Goal: Contribute content

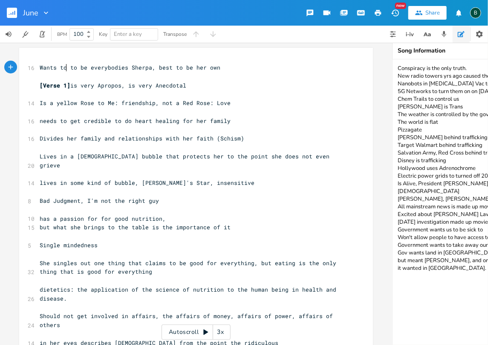
scroll to position [2, 0]
drag, startPoint x: 126, startPoint y: 65, endPoint x: 146, endPoint y: 68, distance: 19.8
click at [146, 68] on span "Wants to to be everybodies Sherpa, best to be her own" at bounding box center [130, 68] width 181 height 8
type textarea "​Sherpa"
click at [217, 67] on pre "Wants to to be everybodies Sherpa, best to be her own" at bounding box center [192, 67] width 308 height 9
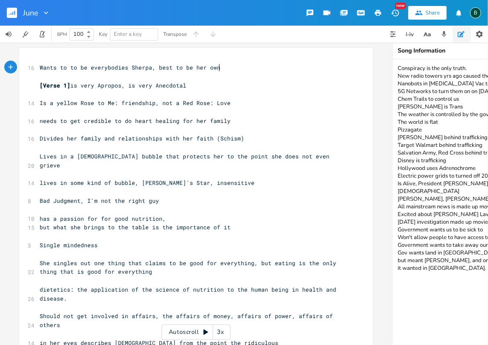
scroll to position [0, 2]
type textarea "​"
type textarea ", I think"
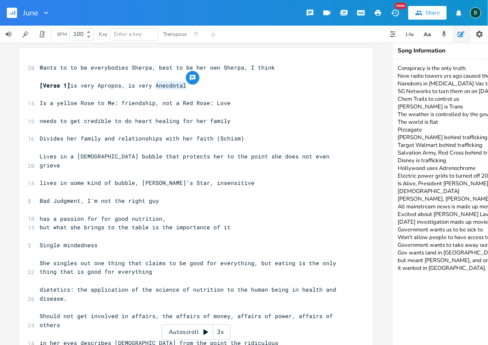
drag, startPoint x: 153, startPoint y: 84, endPoint x: 183, endPoint y: 87, distance: 30.4
click at [183, 87] on span "[Verse 1] is very Apropos, is very Anecdotal" at bounding box center [113, 85] width 147 height 8
type textarea "Anecdotal"
click at [159, 214] on span "has a passion for for good nutrition," at bounding box center [103, 218] width 126 height 8
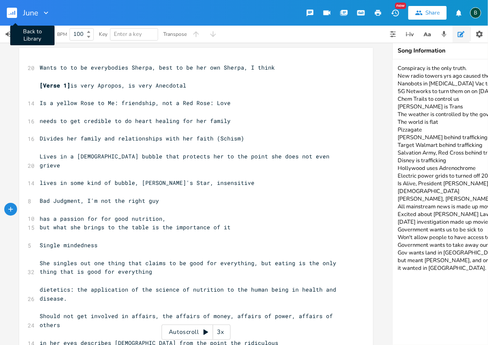
click at [9, 14] on icon "button" at bounding box center [9, 14] width 1 height 1
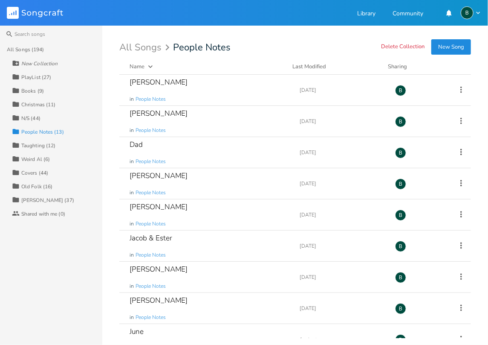
click at [32, 116] on div "N/S (44)" at bounding box center [30, 118] width 19 height 5
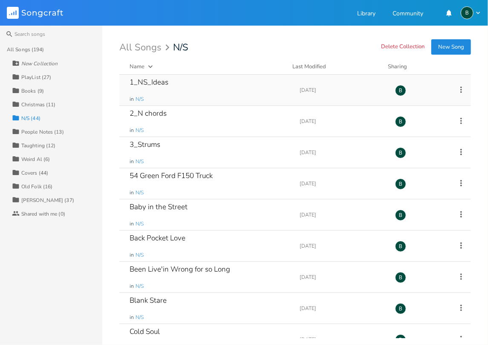
click at [154, 82] on div "1_NS_Ideas" at bounding box center [149, 81] width 39 height 7
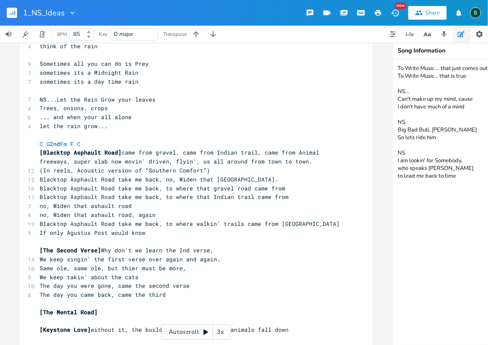
scroll to position [483, 0]
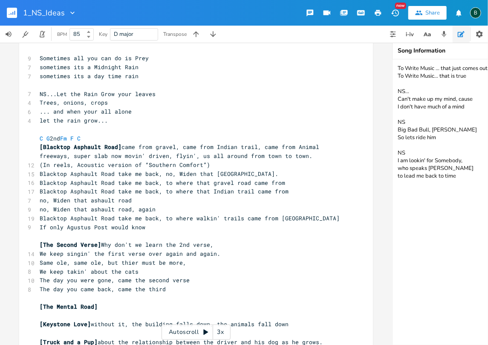
click at [162, 288] on pre "The day you came back, came the third" at bounding box center [192, 288] width 308 height 9
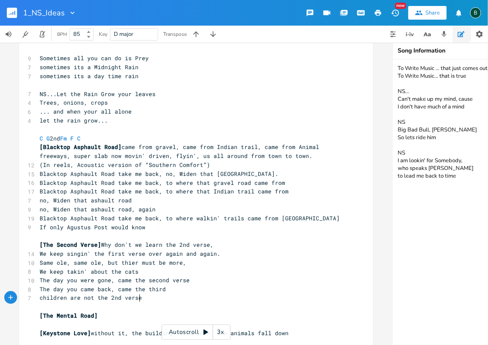
scroll to position [0, 75]
type textarea "children are not the 2nd verse, their the chourus"
drag, startPoint x: 159, startPoint y: 298, endPoint x: 153, endPoint y: 298, distance: 6.0
click at [153, 298] on span "children are not the 2nd verse, their the chourus" at bounding box center [123, 298] width 167 height 8
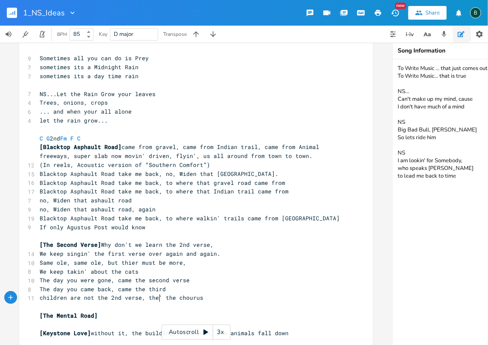
scroll to position [0, 1]
type textarea "'re"
click at [150, 298] on span "children are not the 2nd verse, the're the chourus" at bounding box center [125, 298] width 171 height 8
type textarea "i"
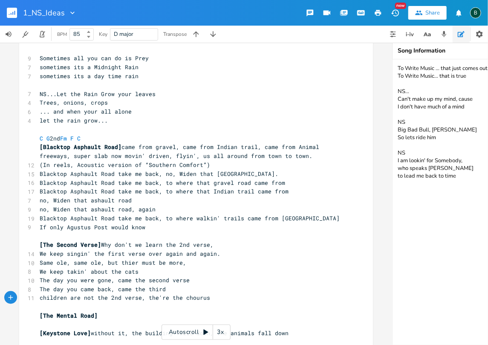
scroll to position [0, 1]
drag, startPoint x: 155, startPoint y: 296, endPoint x: 150, endPoint y: 298, distance: 5.5
click at [150, 298] on span "children are not the 2nd verse, [PERSON_NAME]'re the chourus" at bounding box center [142, 298] width 205 height 8
type textarea "ei"
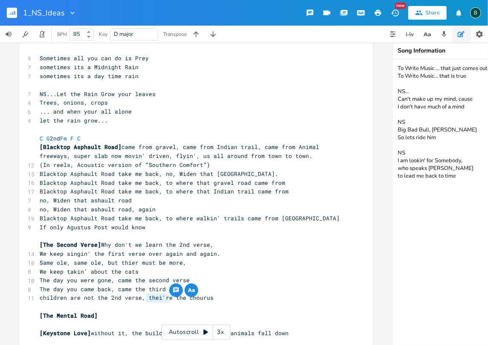
drag, startPoint x: 166, startPoint y: 297, endPoint x: 144, endPoint y: 298, distance: 22.2
click at [144, 298] on span "children are not the 2nd verse, thei're the chourus" at bounding box center [127, 298] width 174 height 8
type textarea "​thei're"
drag, startPoint x: 148, startPoint y: 298, endPoint x: 155, endPoint y: 310, distance: 14.0
click at [155, 310] on pre "​" at bounding box center [192, 306] width 308 height 9
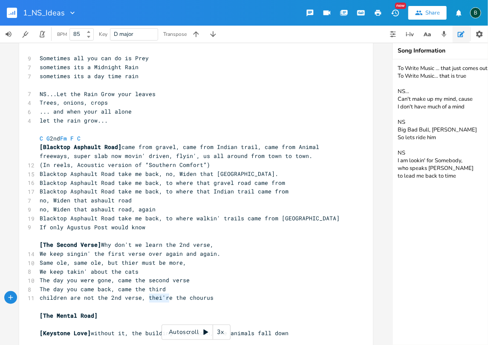
type textarea "thei're"
drag, startPoint x: 166, startPoint y: 297, endPoint x: 144, endPoint y: 296, distance: 21.8
click at [144, 296] on span "children are not the 2nd verse, thei're the chourus" at bounding box center [127, 298] width 174 height 8
click at [423, 183] on textarea "To Write Music ... that just comes out of you To Write Music... that is true NS…" at bounding box center [478, 201] width 171 height 285
drag, startPoint x: 415, startPoint y: 182, endPoint x: 398, endPoint y: 184, distance: 16.7
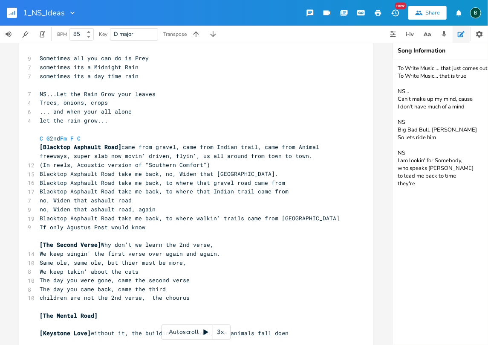
click at [398, 184] on textarea "To Write Music ... that just comes out of you To Write Music... that is true NS…" at bounding box center [478, 201] width 171 height 285
type textarea "To Write Music ... that just comes out of you To Write Music... that is true NS…"
type textarea "they're"
click at [156, 296] on span "children are not the 2nd verse, thethey're chourus" at bounding box center [127, 298] width 174 height 8
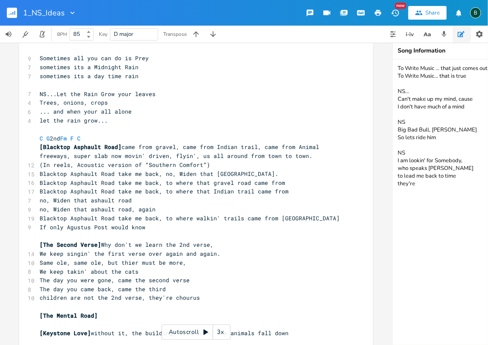
drag, startPoint x: 416, startPoint y: 183, endPoint x: 385, endPoint y: 192, distance: 31.5
click at [385, 192] on div "C E A D G B E Previous 1 of 24 Next Play G E A D G B E Previous 1 of 21 Next Pl…" at bounding box center [244, 194] width 488 height 302
type textarea "To Write Music ... that just comes out of you To Write Music... that is true NS…"
